Goal: Task Accomplishment & Management: Complete application form

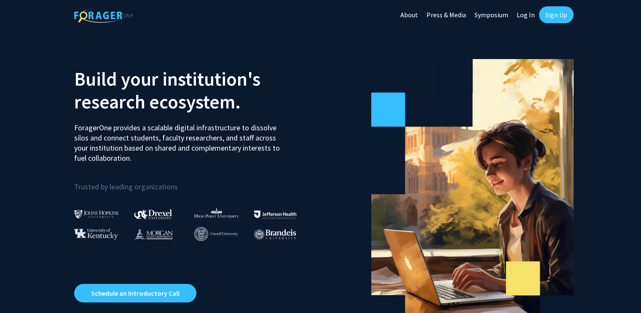
click at [561, 15] on link "Sign Up" at bounding box center [556, 14] width 35 height 17
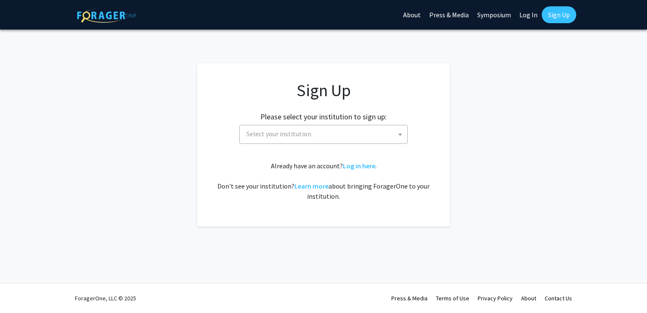
click at [385, 129] on span "Select your institution" at bounding box center [325, 133] width 164 height 17
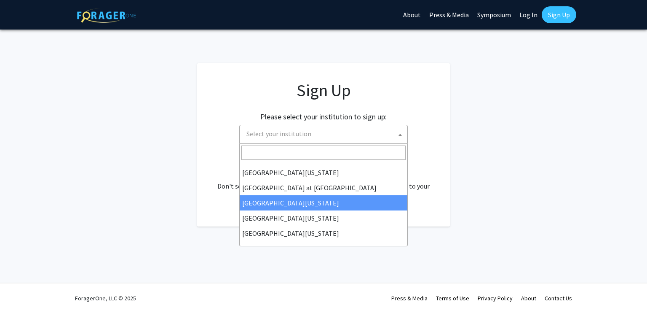
scroll to position [295, 0]
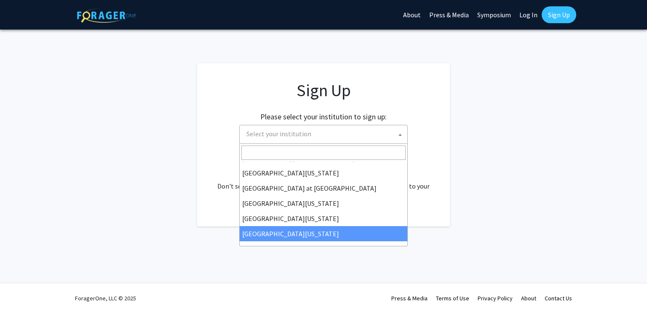
select select "33"
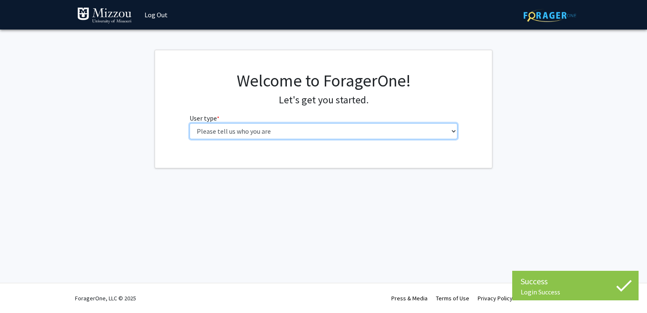
click at [280, 129] on select "Please tell us who you are Undergraduate Student Master's Student Doctoral Cand…" at bounding box center [324, 131] width 268 height 16
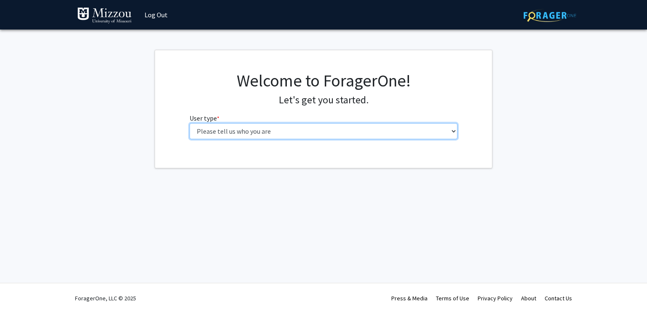
select select "1: undergrad"
click at [190, 123] on select "Please tell us who you are Undergraduate Student Master's Student Doctoral Cand…" at bounding box center [324, 131] width 268 height 16
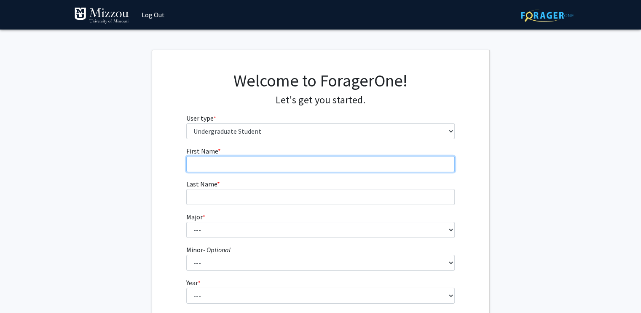
click at [239, 163] on input "First Name * required" at bounding box center [320, 164] width 268 height 16
type input "Madalynn"
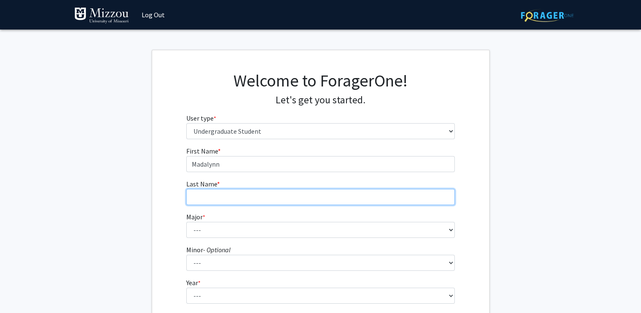
click at [236, 189] on input "Last Name * required" at bounding box center [320, 197] width 268 height 16
type input "[PERSON_NAME]"
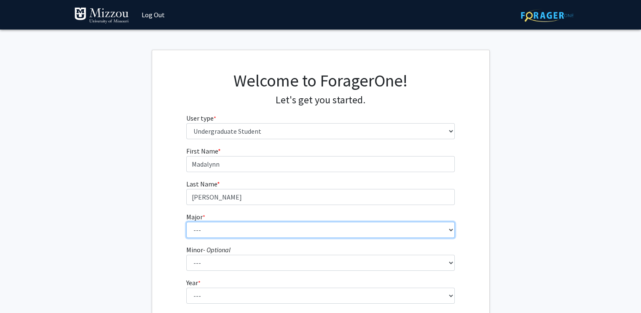
click at [232, 225] on select "--- Agribusiness Management Agricultural Education Agricultural Education: Comm…" at bounding box center [320, 230] width 268 height 16
select select "8: 2497"
click at [186, 222] on select "--- Agribusiness Management Agricultural Education Agricultural Education: Comm…" at bounding box center [320, 230] width 268 height 16
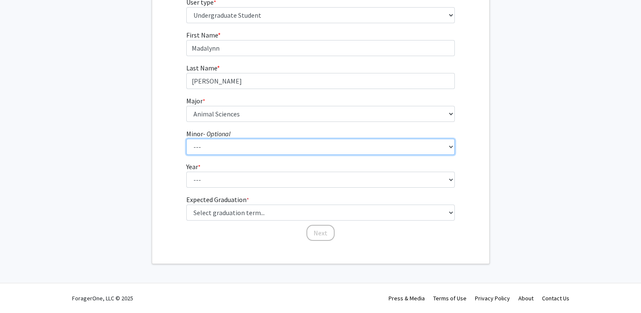
click at [211, 144] on select "--- Accountancy Aerospace Engineering Aerospace Studies Agribusiness Management…" at bounding box center [320, 147] width 268 height 16
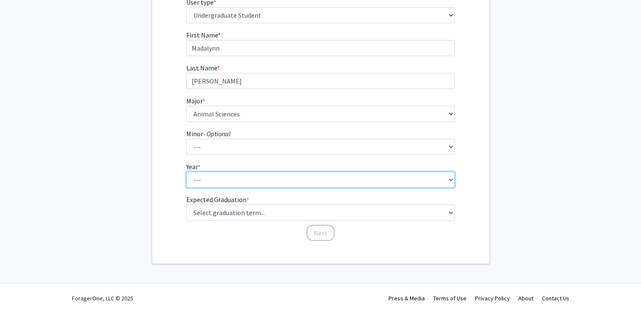
click at [215, 178] on select "--- First-year Sophomore Junior Senior Postbaccalaureate Certificate" at bounding box center [320, 180] width 268 height 16
select select "1: first-year"
click at [186, 172] on select "--- First-year Sophomore Junior Senior Postbaccalaureate Certificate" at bounding box center [320, 180] width 268 height 16
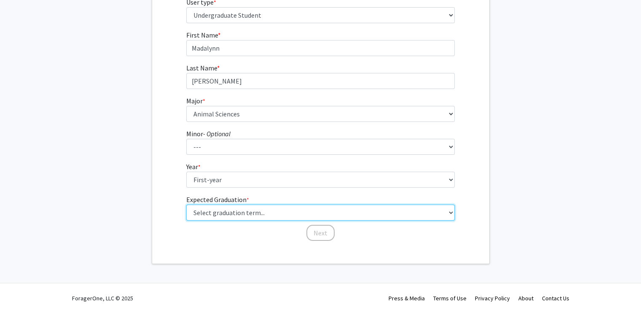
click at [242, 214] on select "Select graduation term... Spring 2025 Summer 2025 Fall 2025 Winter 2025 Spring …" at bounding box center [320, 212] width 268 height 16
select select "17: spring_2029"
click at [186, 204] on select "Select graduation term... Spring 2025 Summer 2025 Fall 2025 Winter 2025 Spring …" at bounding box center [320, 212] width 268 height 16
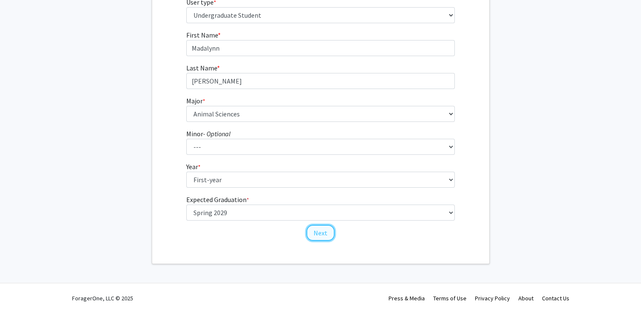
click at [314, 233] on button "Next" at bounding box center [320, 233] width 28 height 16
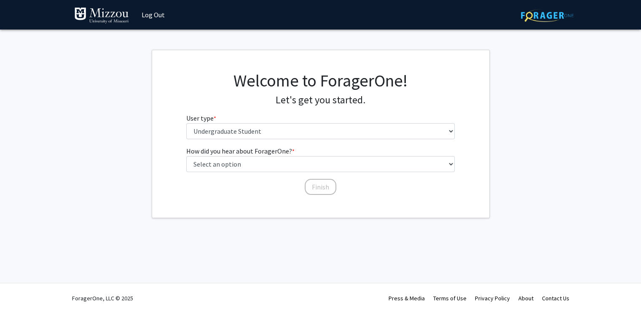
scroll to position [0, 0]
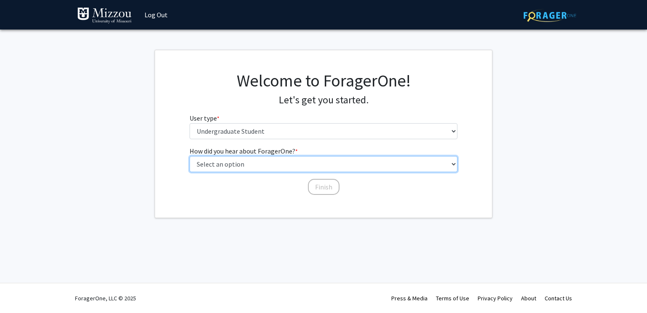
click at [290, 160] on select "Select an option Peer/student recommendation Faculty/staff recommendation Unive…" at bounding box center [324, 164] width 268 height 16
select select "5: other"
click at [190, 156] on select "Select an option Peer/student recommendation Faculty/staff recommendation Unive…" at bounding box center [324, 164] width 268 height 16
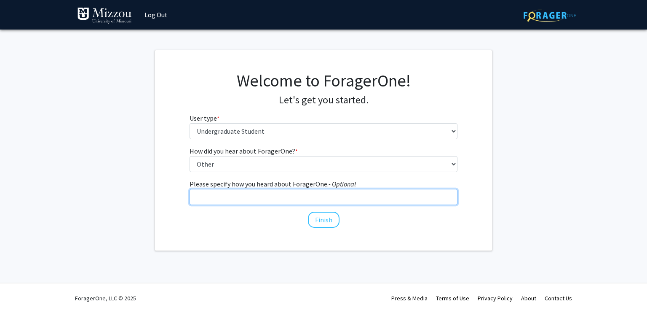
click at [254, 196] on input "Please specify how you heard about ForagerOne. - Optional" at bounding box center [324, 197] width 268 height 16
type input "C"
type input "Guest Speaker"
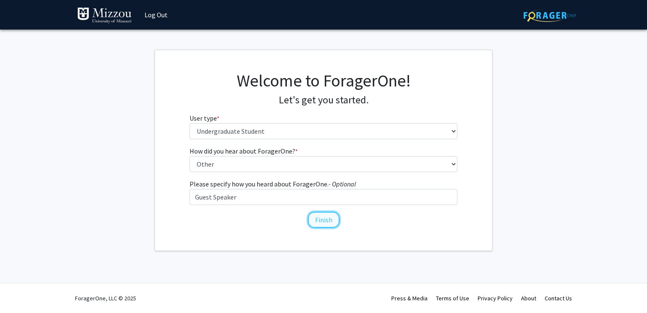
click at [325, 218] on button "Finish" at bounding box center [324, 220] width 32 height 16
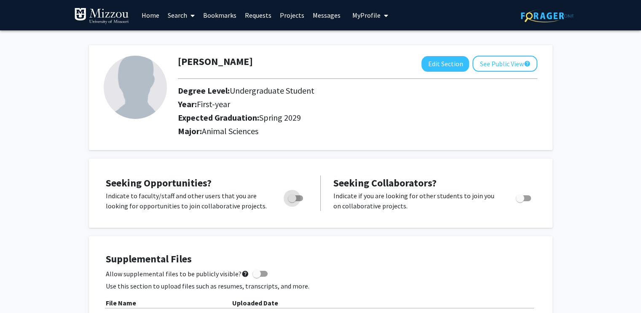
click at [292, 198] on span "Toggle" at bounding box center [292, 198] width 8 height 8
click at [292, 201] on input "Are you actively seeking opportunities?" at bounding box center [292, 201] width 0 height 0
click at [296, 197] on span "Toggle" at bounding box center [299, 198] width 8 height 8
click at [292, 201] on input "Are you actively seeking opportunities?" at bounding box center [292, 201] width 0 height 0
checkbox input "false"
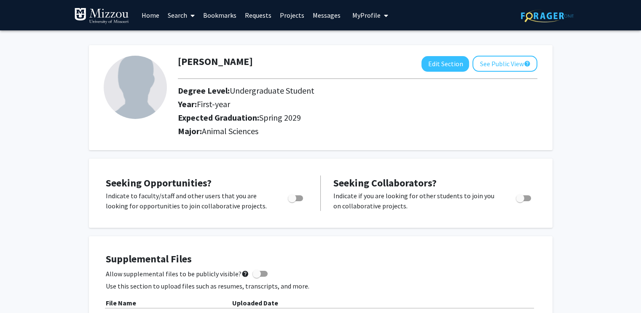
click at [153, 16] on link "Home" at bounding box center [150, 15] width 26 height 30
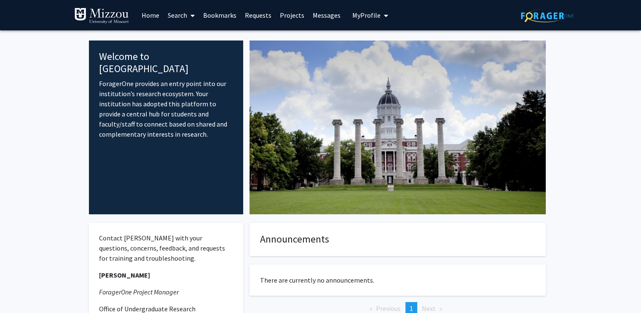
click at [191, 19] on icon at bounding box center [193, 15] width 4 height 7
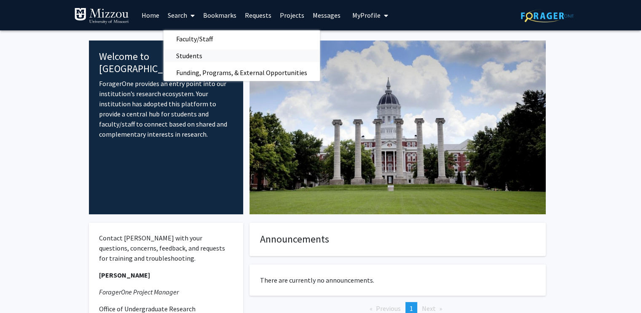
click at [196, 51] on span "Students" at bounding box center [189, 55] width 51 height 17
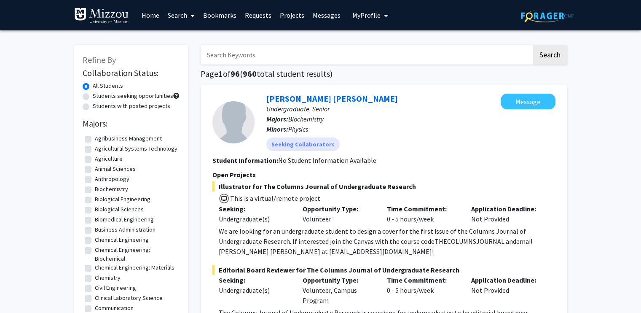
click at [216, 17] on link "Bookmarks" at bounding box center [220, 15] width 42 height 30
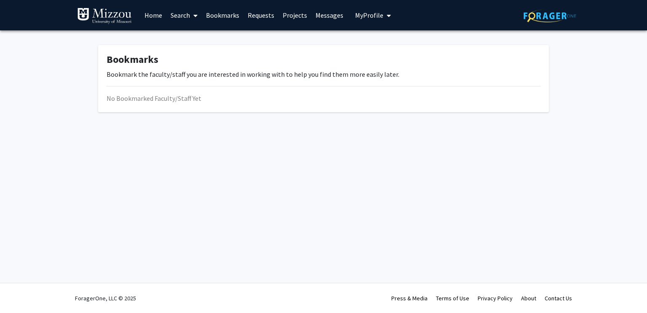
click at [256, 11] on link "Requests" at bounding box center [261, 15] width 35 height 30
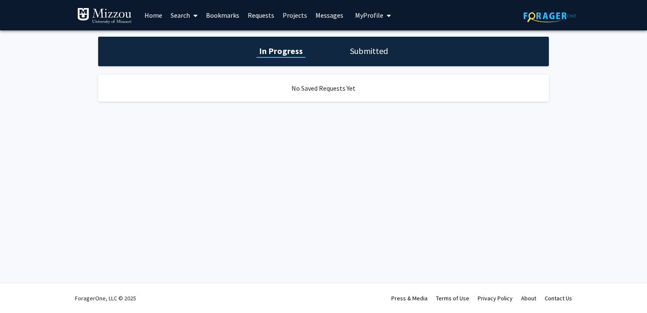
click at [290, 12] on link "Projects" at bounding box center [295, 15] width 33 height 30
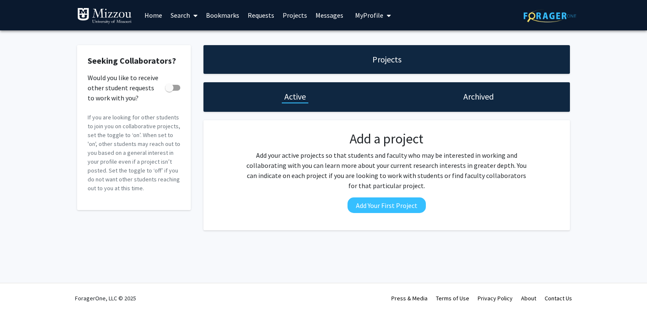
click at [315, 12] on link "Messages" at bounding box center [329, 15] width 36 height 30
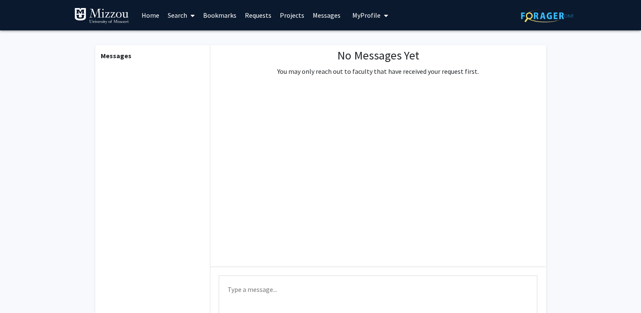
click at [357, 13] on span "My Profile" at bounding box center [366, 15] width 28 height 8
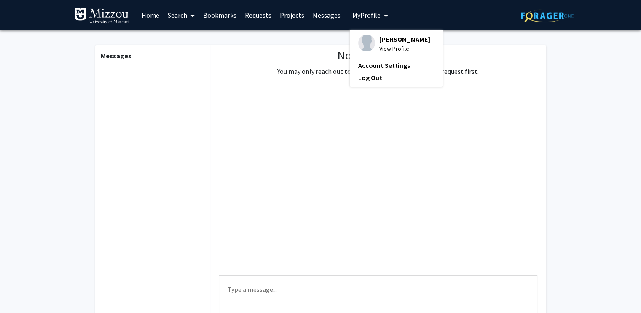
click at [379, 35] on span "[PERSON_NAME]" at bounding box center [404, 39] width 51 height 9
